Goal: Task Accomplishment & Management: Use online tool/utility

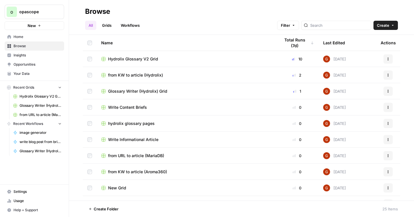
click at [119, 57] on span "Hydrolix Glossary V2 Grid" at bounding box center [133, 59] width 50 height 6
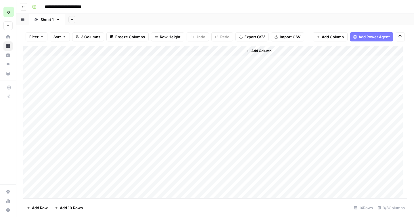
scroll to position [4, 0]
click at [68, 194] on div "Add Column" at bounding box center [215, 122] width 384 height 152
type textarea "**********"
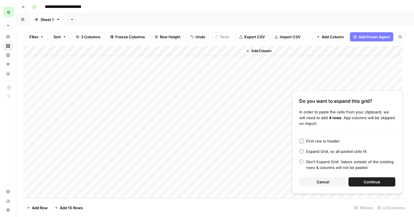
click at [357, 181] on button "Continue" at bounding box center [372, 181] width 47 height 9
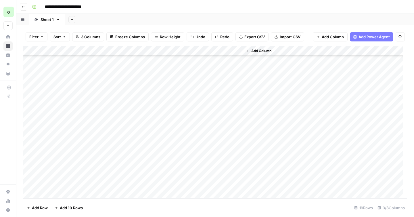
click at [119, 145] on div "Add Column" at bounding box center [215, 122] width 384 height 152
click at [194, 143] on div "Add Column" at bounding box center [215, 122] width 384 height 152
click at [109, 146] on div "Add Column" at bounding box center [215, 122] width 384 height 152
click at [157, 105] on div "Add Column" at bounding box center [215, 122] width 384 height 152
click at [158, 115] on div "Add Column" at bounding box center [215, 122] width 384 height 152
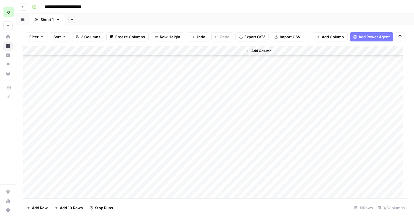
click at [157, 125] on div "Add Column" at bounding box center [215, 122] width 384 height 152
click at [238, 59] on div "Add Column" at bounding box center [215, 122] width 384 height 152
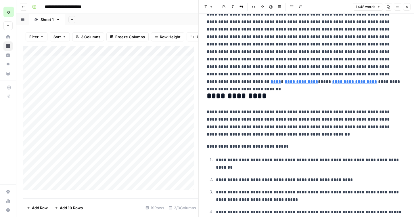
scroll to position [460, 0]
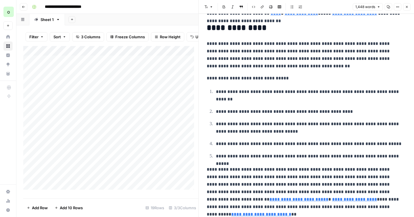
click at [389, 8] on icon "button" at bounding box center [388, 6] width 3 height 3
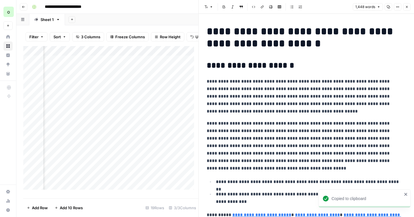
scroll to position [0, 81]
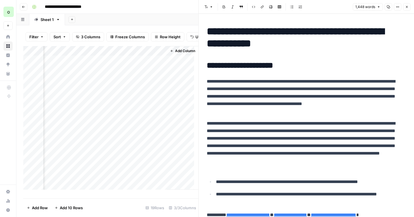
click at [157, 75] on div "Add Column" at bounding box center [110, 120] width 175 height 148
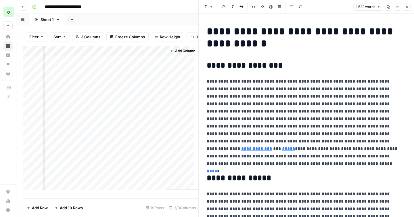
click at [390, 7] on button "Copy" at bounding box center [388, 6] width 7 height 7
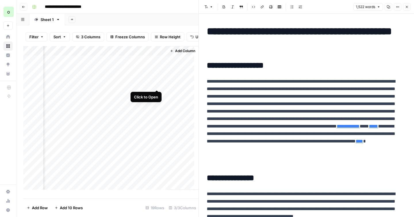
click at [157, 82] on div "Add Column" at bounding box center [110, 120] width 175 height 148
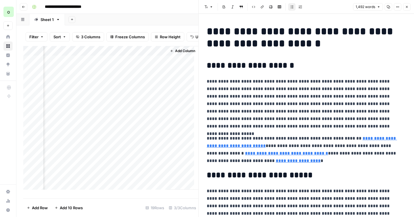
click at [387, 8] on icon "button" at bounding box center [388, 6] width 3 height 3
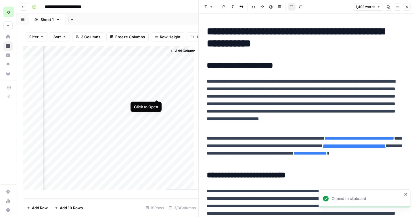
click at [157, 94] on div "Add Column" at bounding box center [110, 120] width 175 height 148
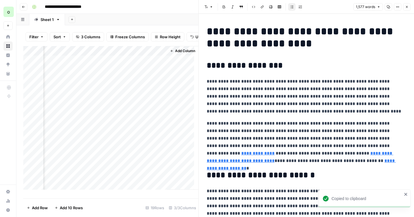
click at [390, 4] on button "Copy" at bounding box center [388, 6] width 7 height 7
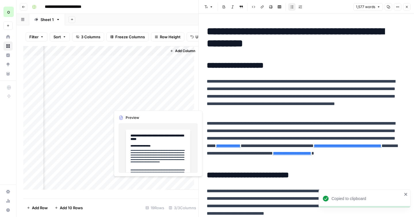
click at [157, 102] on div "Add Column" at bounding box center [110, 120] width 175 height 148
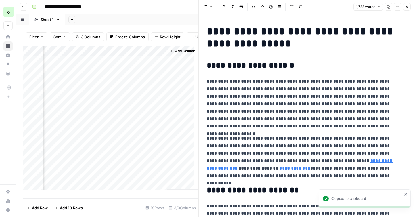
click at [389, 7] on icon "button" at bounding box center [388, 6] width 3 height 3
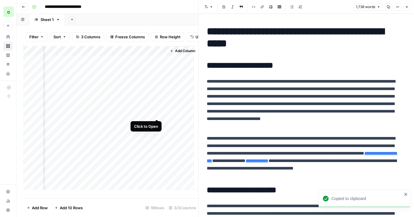
click at [159, 113] on div "Add Column" at bounding box center [110, 120] width 175 height 148
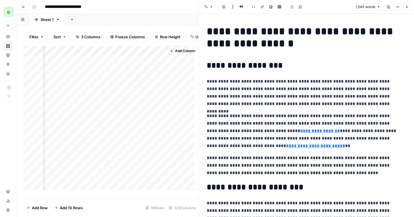
click at [388, 8] on icon "button" at bounding box center [388, 6] width 3 height 3
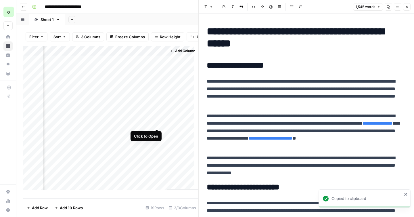
click at [159, 122] on div "Add Column" at bounding box center [110, 120] width 175 height 148
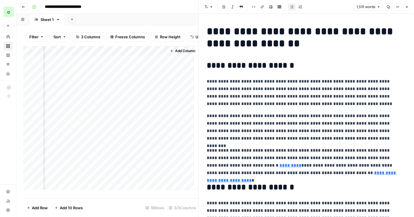
click at [388, 7] on icon "button" at bounding box center [388, 6] width 3 height 3
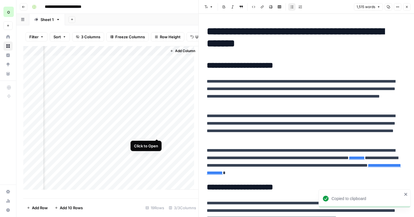
click at [158, 132] on div "Add Column" at bounding box center [110, 120] width 175 height 148
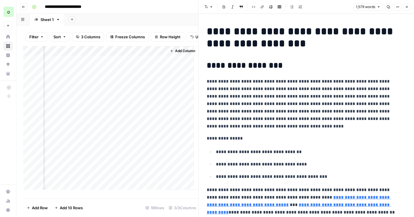
click at [388, 9] on button "Copy" at bounding box center [388, 6] width 7 height 7
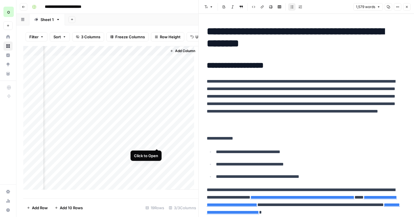
click at [157, 143] on div "Add Column" at bounding box center [110, 120] width 175 height 148
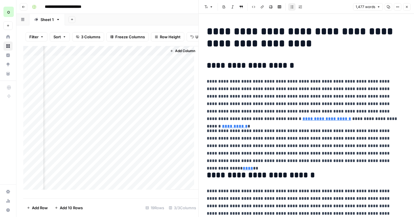
click at [389, 8] on icon "button" at bounding box center [388, 6] width 3 height 3
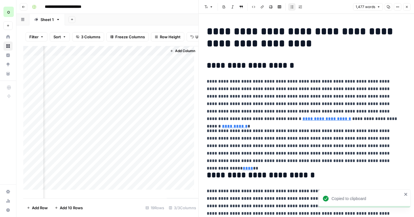
scroll to position [0, 77]
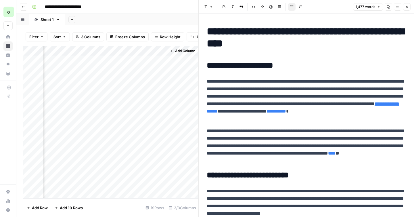
click at [162, 148] on div "Add Column" at bounding box center [110, 122] width 175 height 152
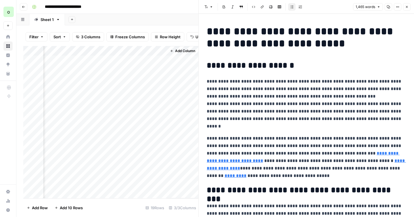
click at [390, 8] on icon "button" at bounding box center [388, 6] width 3 height 3
